Goal: Task Accomplishment & Management: Manage account settings

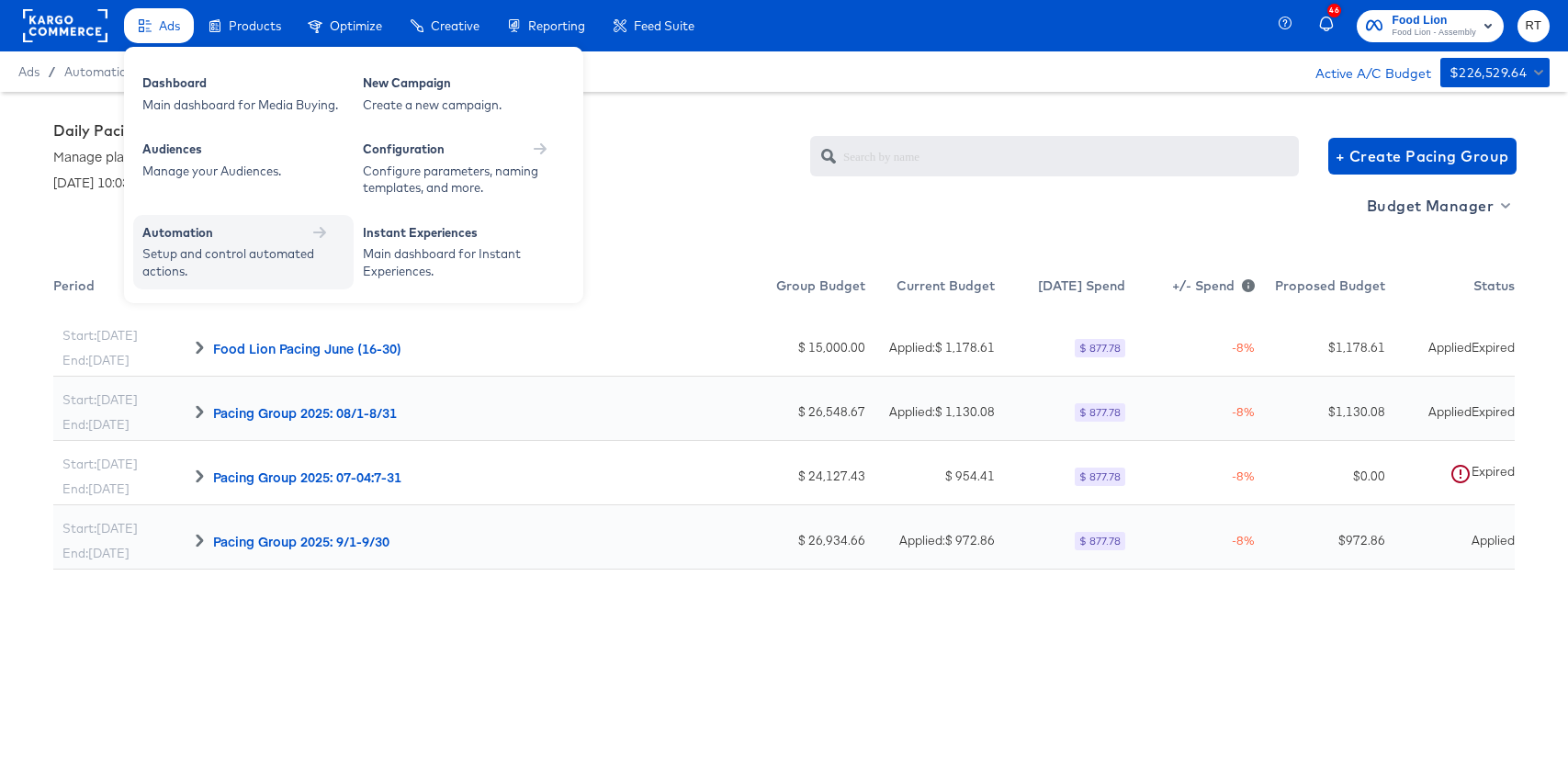
click at [230, 261] on div "Setup and control automated actions." at bounding box center [233, 262] width 184 height 34
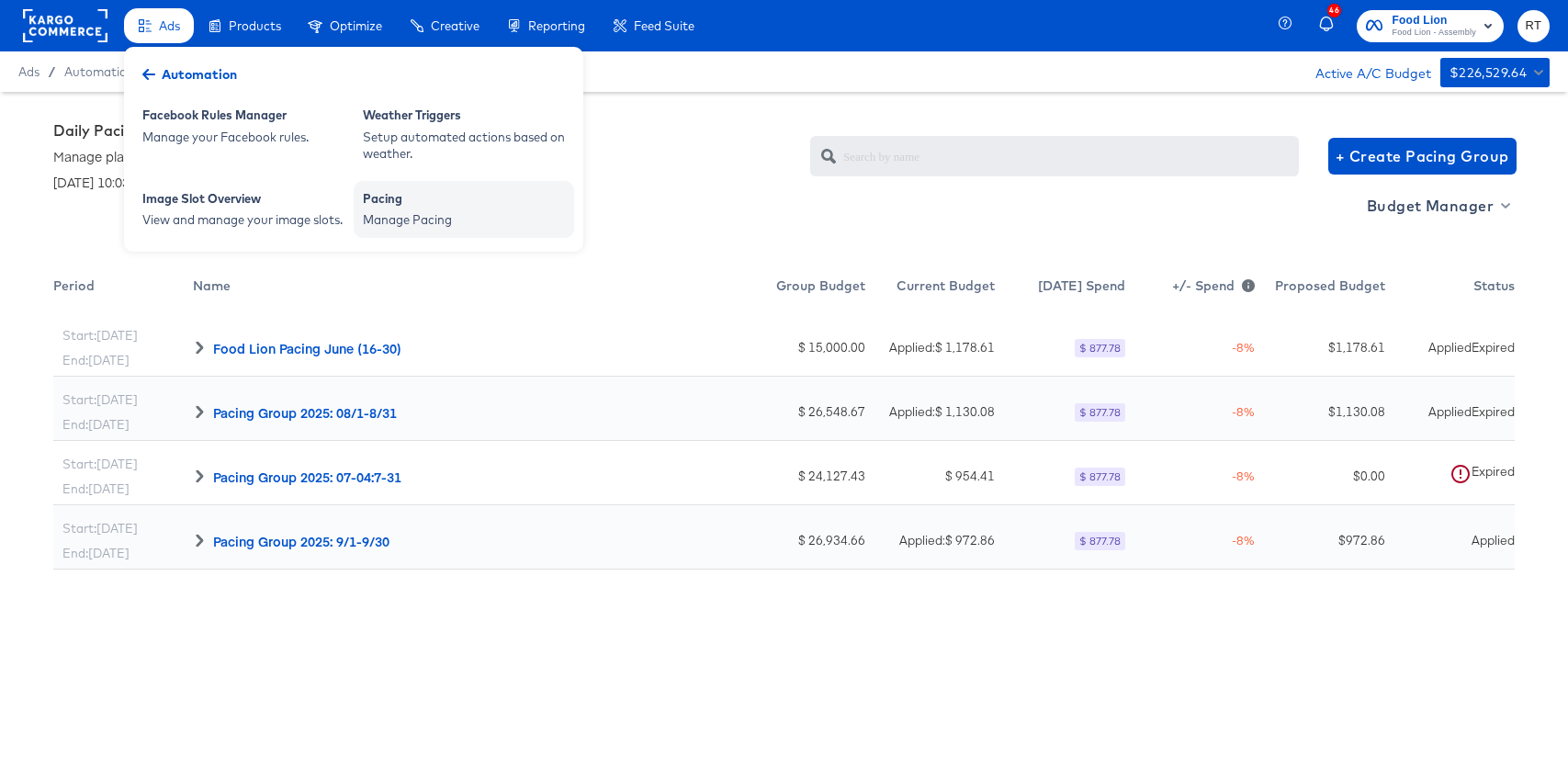
click at [449, 215] on div "Manage Pacing" at bounding box center [463, 220] width 202 height 18
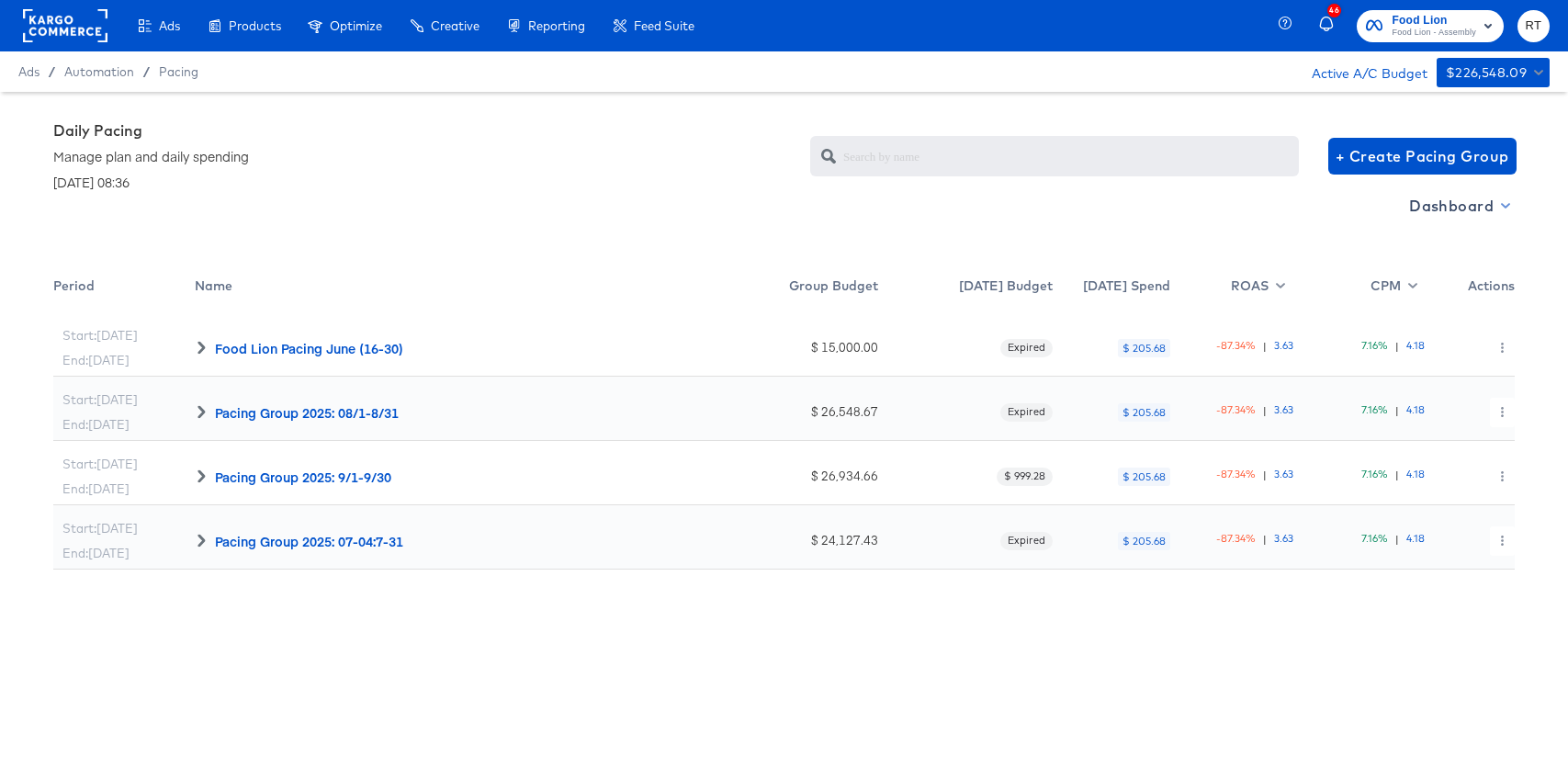
click at [1435, 217] on span "Dashboard" at bounding box center [1458, 206] width 99 height 26
click at [1429, 279] on div "Budget Manager" at bounding box center [1460, 273] width 127 height 19
radio input "false"
radio input "true"
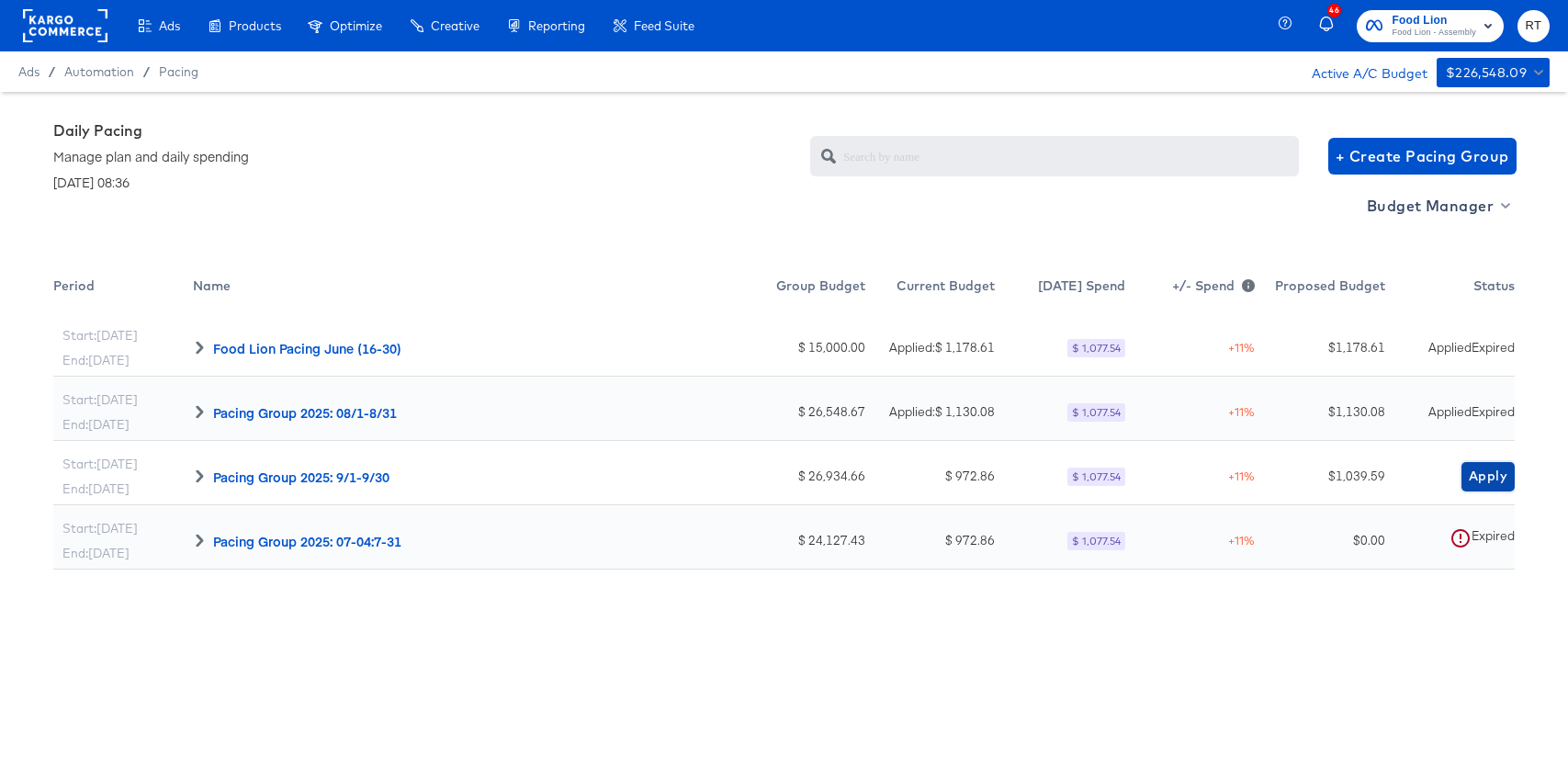
click at [1490, 477] on span "Apply" at bounding box center [1489, 476] width 39 height 23
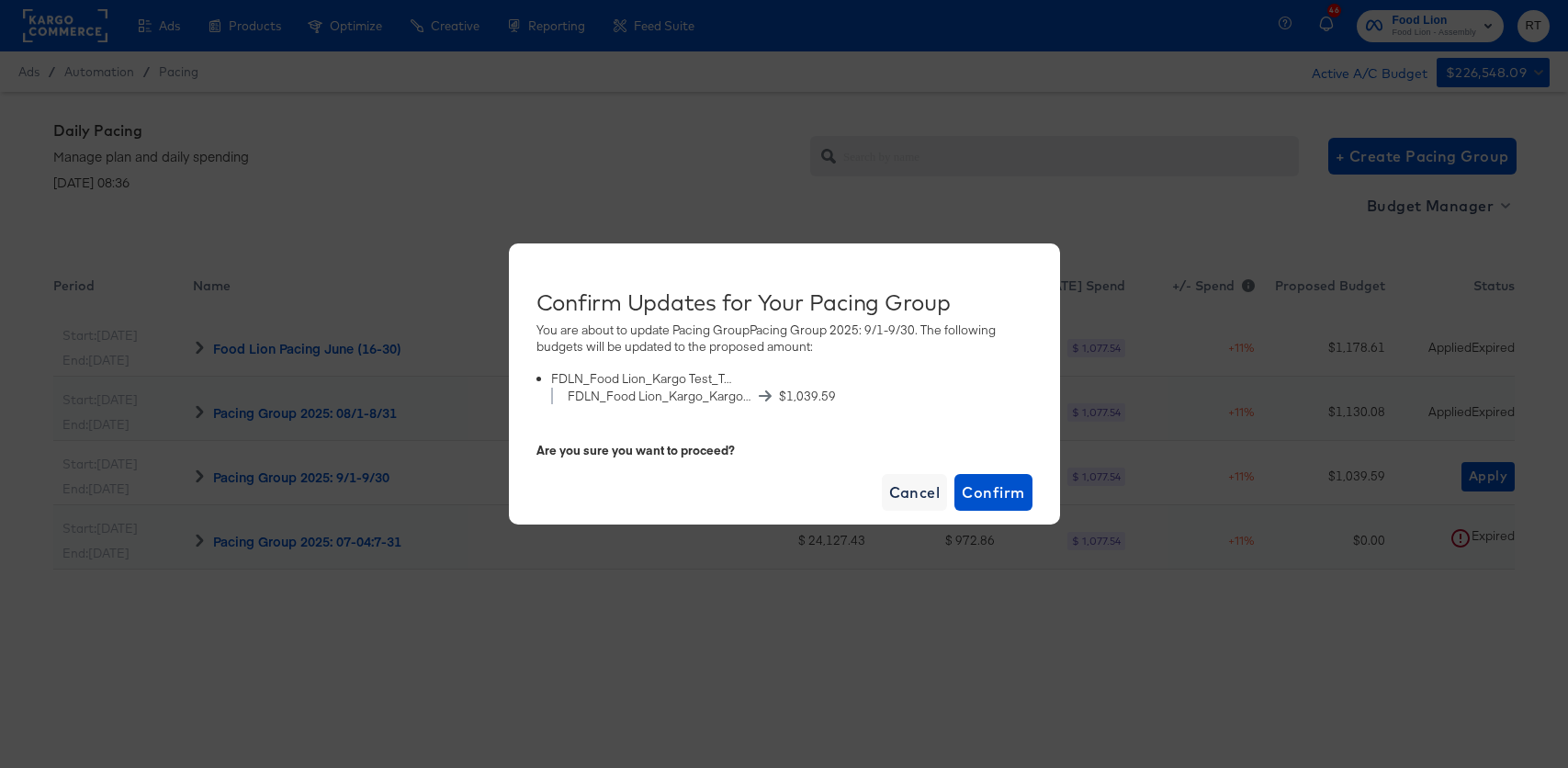
click at [1032, 490] on div "Confirm Updates for Your Pacing Group You are about to update Pacing Group Paci…" at bounding box center [784, 384] width 551 height 281
click at [999, 494] on span "Confirm" at bounding box center [993, 493] width 63 height 26
